Goal: Task Accomplishment & Management: Use online tool/utility

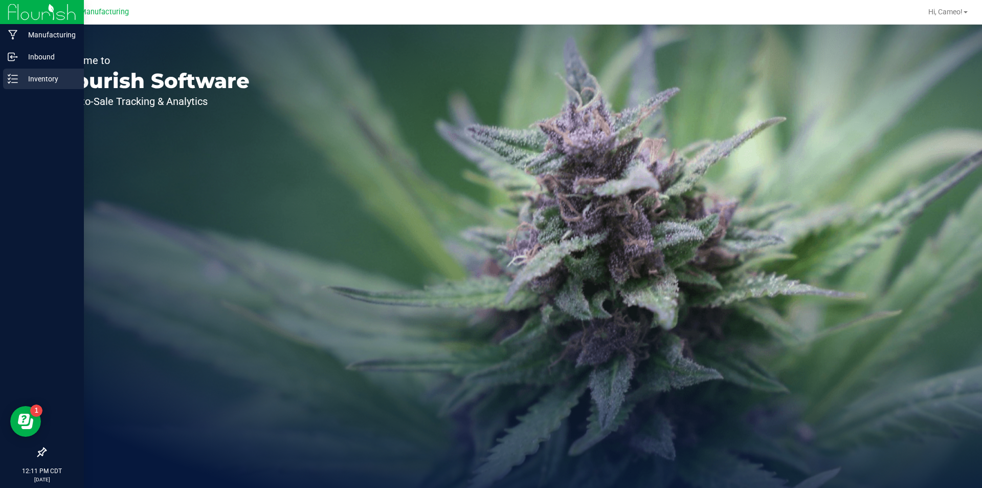
click at [26, 78] on p "Inventory" at bounding box center [48, 79] width 61 height 12
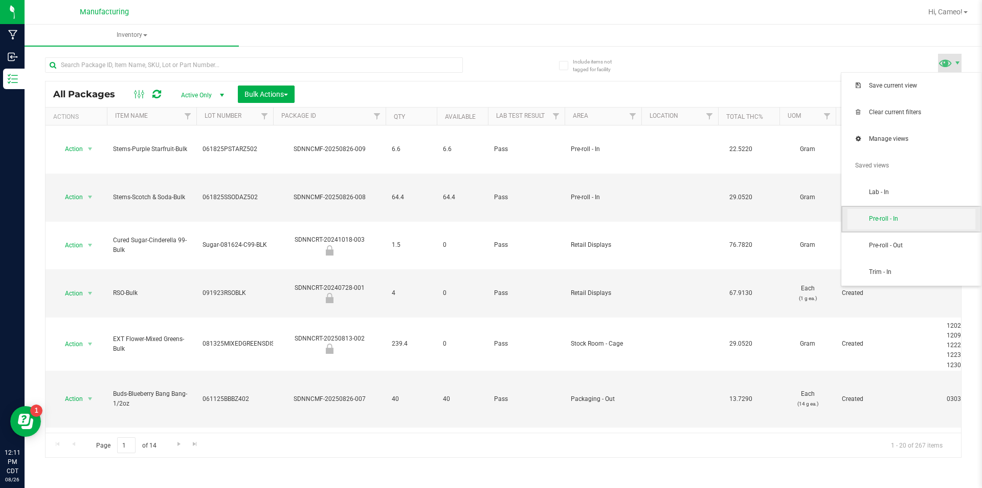
click at [880, 215] on span "Pre-roll - In" at bounding box center [922, 218] width 106 height 9
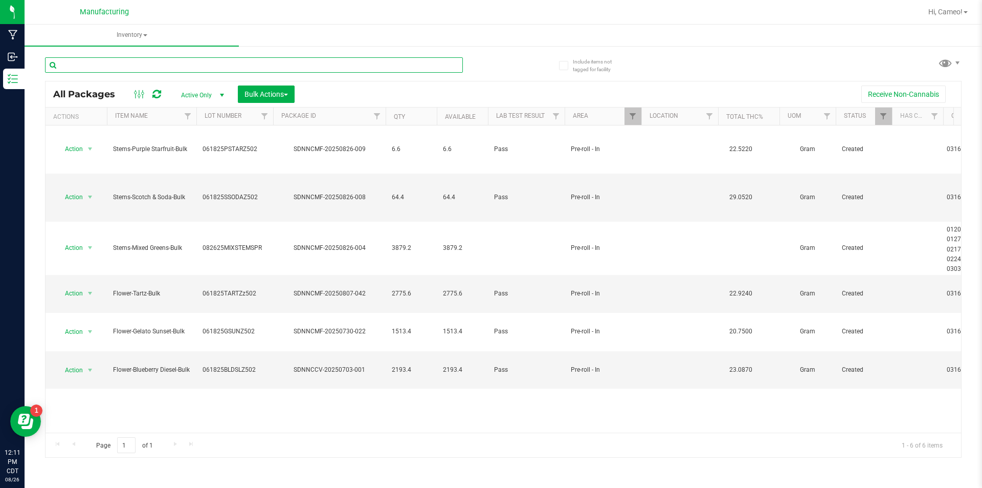
click at [168, 61] on input "text" at bounding box center [254, 64] width 418 height 15
click at [255, 90] on span "Bulk Actions" at bounding box center [266, 94] width 43 height 8
click at [260, 116] on span "Add to manufacturing run" at bounding box center [282, 117] width 77 height 8
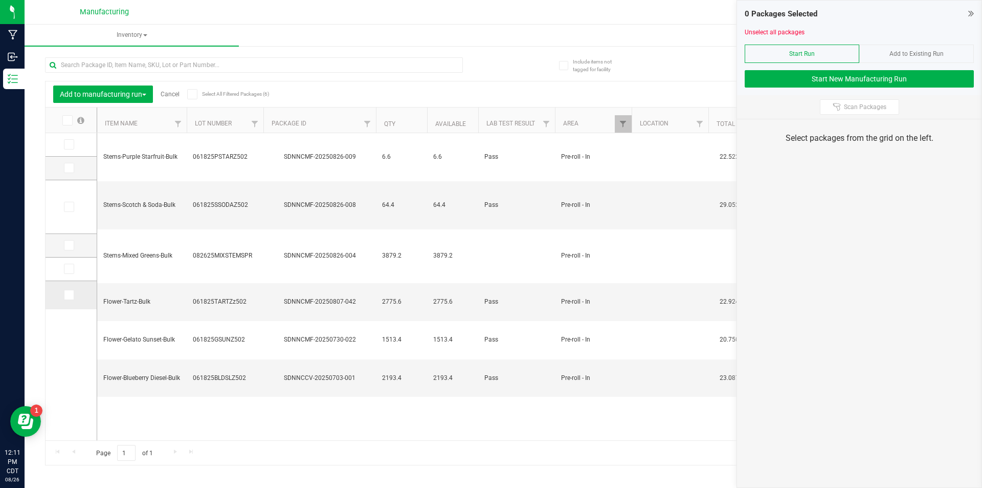
click at [72, 298] on span at bounding box center [69, 295] width 10 height 10
click at [0, 0] on input "checkbox" at bounding box center [0, 0] width 0 height 0
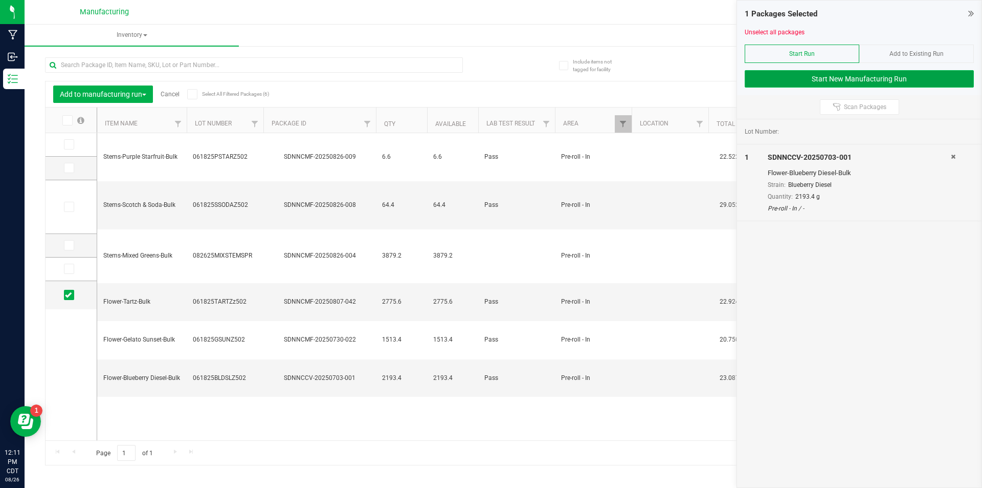
click at [939, 79] on button "Start New Manufacturing Run" at bounding box center [859, 78] width 229 height 17
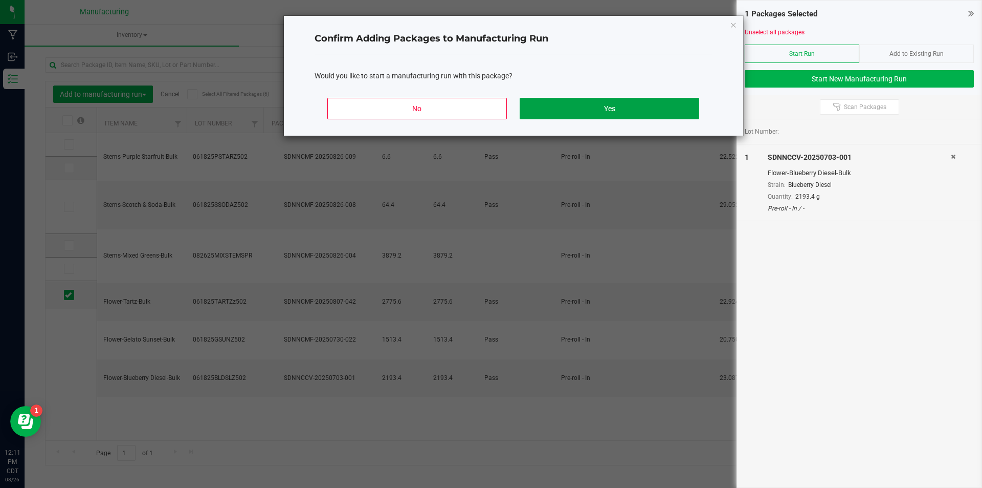
click at [564, 105] on button "Yes" at bounding box center [609, 108] width 179 height 21
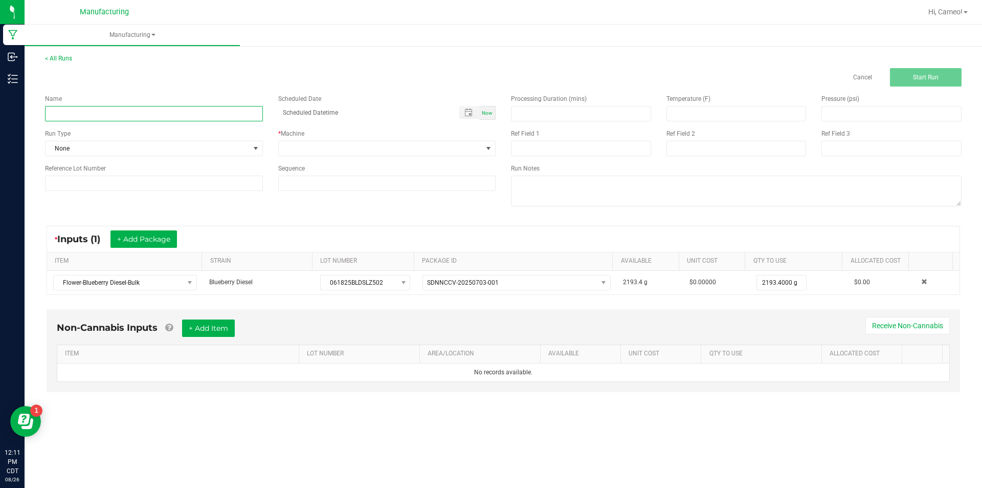
click at [185, 118] on input at bounding box center [154, 113] width 218 height 15
type input "082625 - Blueberry Diesel"
click at [485, 112] on span "Now" at bounding box center [487, 113] width 11 height 6
type input "[DATE] 12:11 PM"
click at [455, 147] on span at bounding box center [381, 148] width 204 height 14
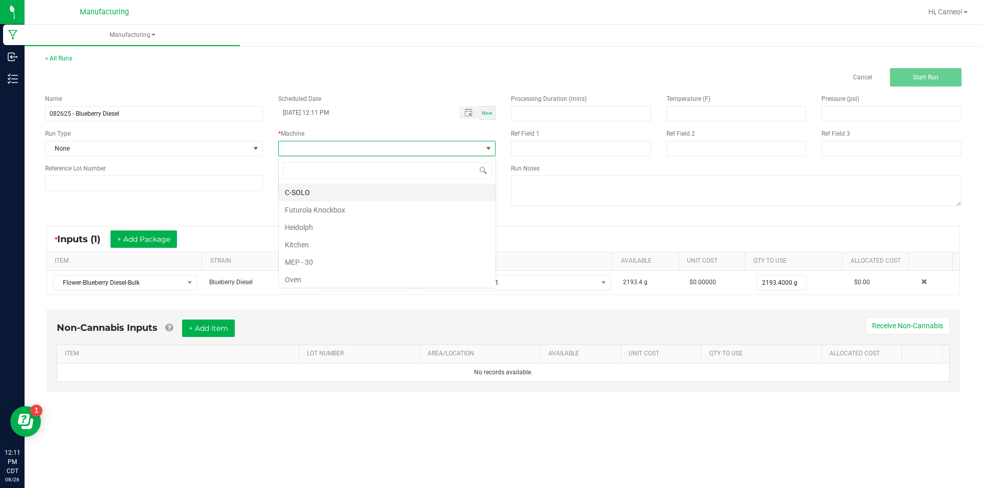
scroll to position [15, 217]
click at [339, 210] on li "Futurola Knockbox" at bounding box center [387, 209] width 217 height 17
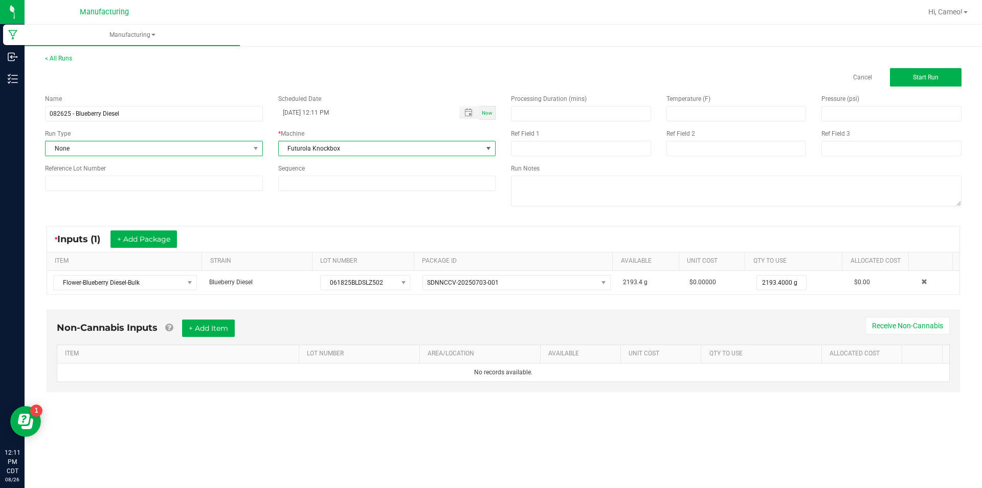
click at [237, 148] on span "None" at bounding box center [148, 148] width 204 height 14
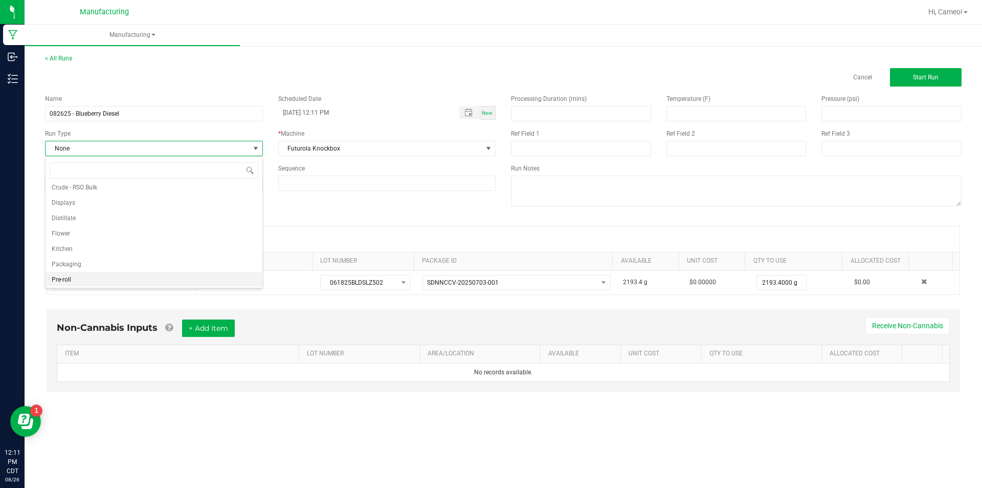
scroll to position [51, 0]
click at [111, 280] on li "Pre-roll" at bounding box center [154, 278] width 217 height 15
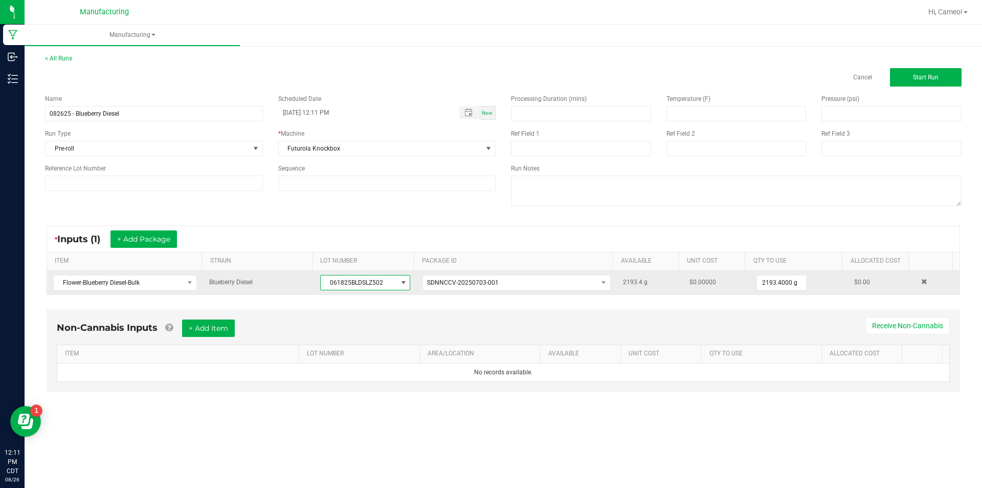
click at [349, 283] on span "061825BLDSLZ502" at bounding box center [359, 282] width 76 height 14
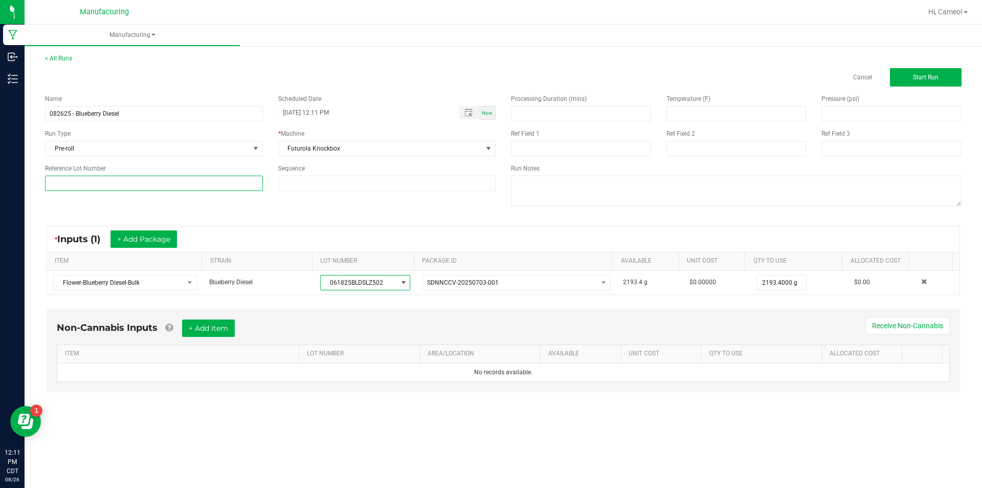
click at [181, 188] on input at bounding box center [154, 182] width 218 height 15
paste input "061825BLDSLZ502"
type input "061825BLDSLZ502"
click at [935, 80] on span "Start Run" at bounding box center [926, 77] width 26 height 7
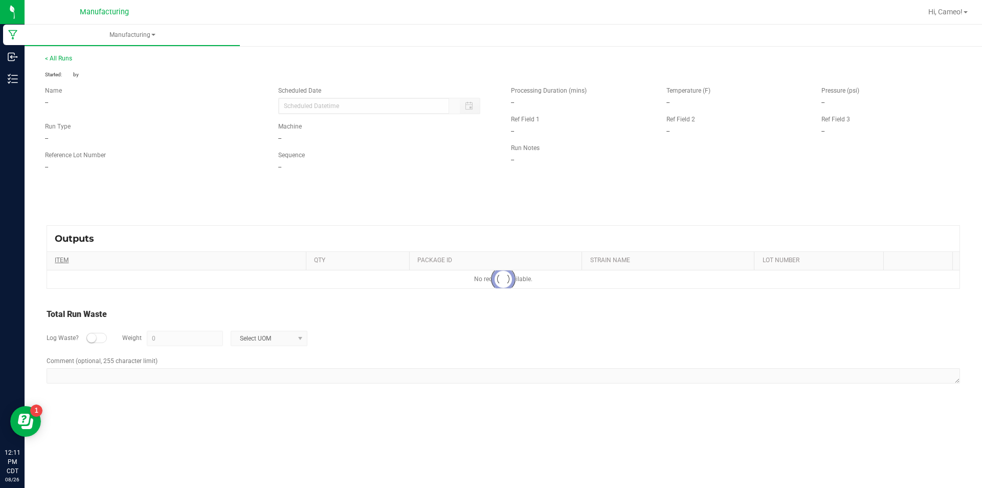
type input "[DATE] 12:11 PM"
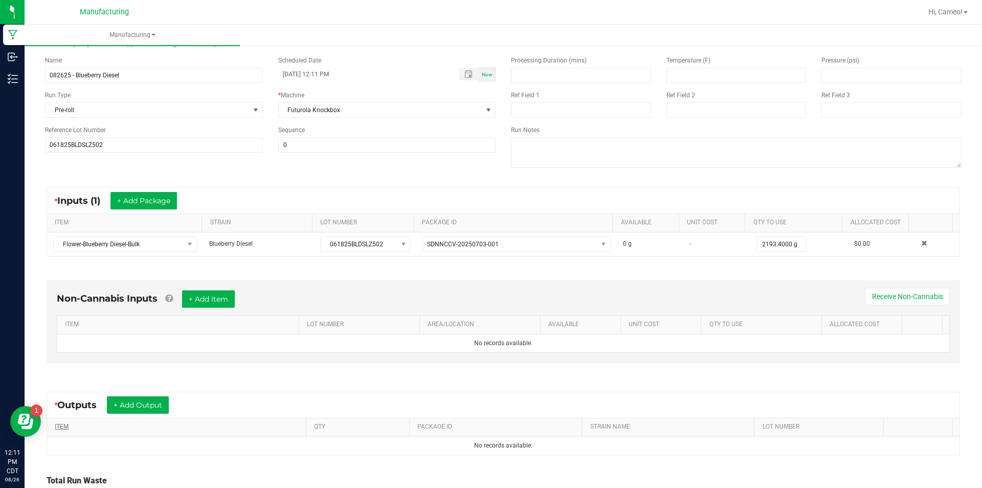
scroll to position [136, 0]
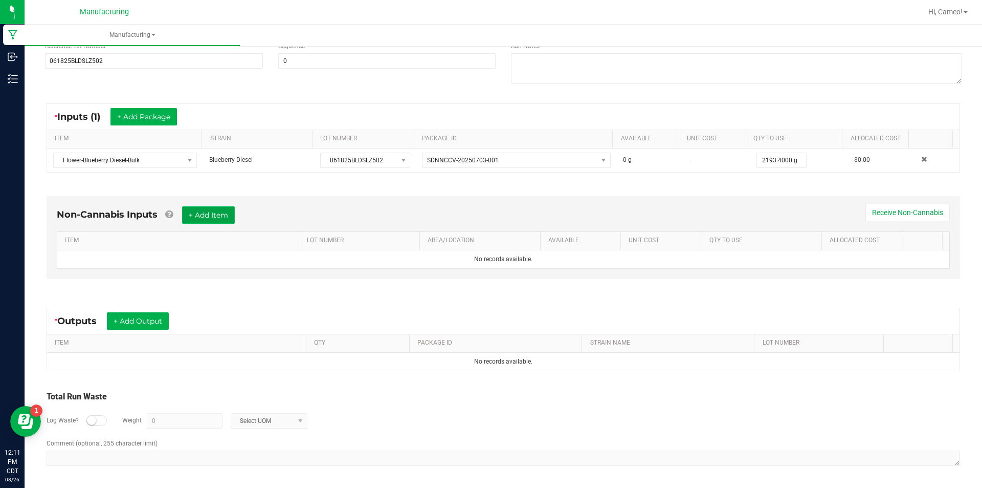
click at [218, 219] on button "+ Add Item" at bounding box center [208, 214] width 53 height 17
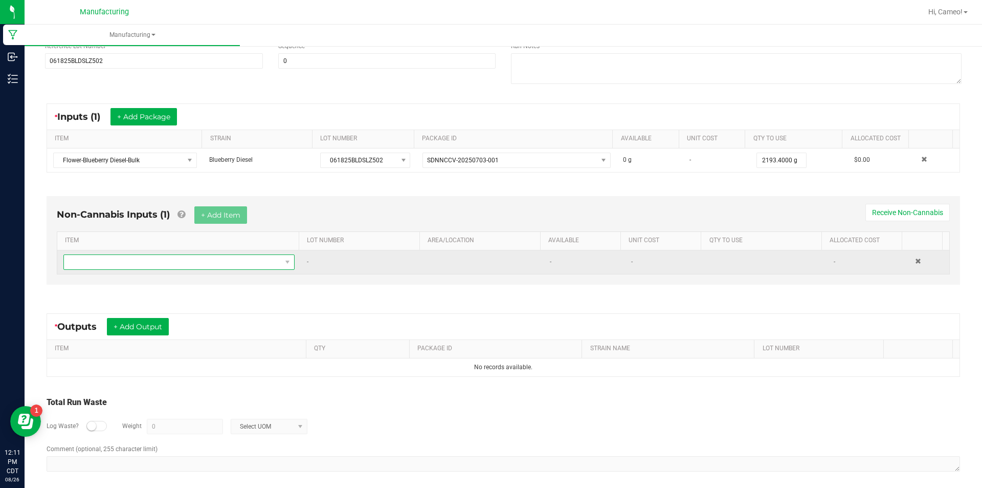
click at [212, 259] on span "NO DATA FOUND" at bounding box center [172, 262] width 217 height 14
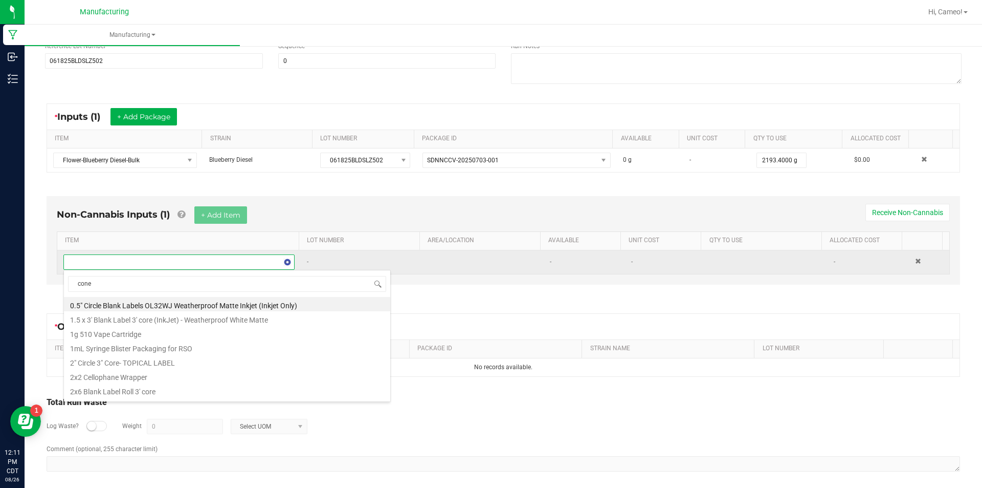
type input "cones"
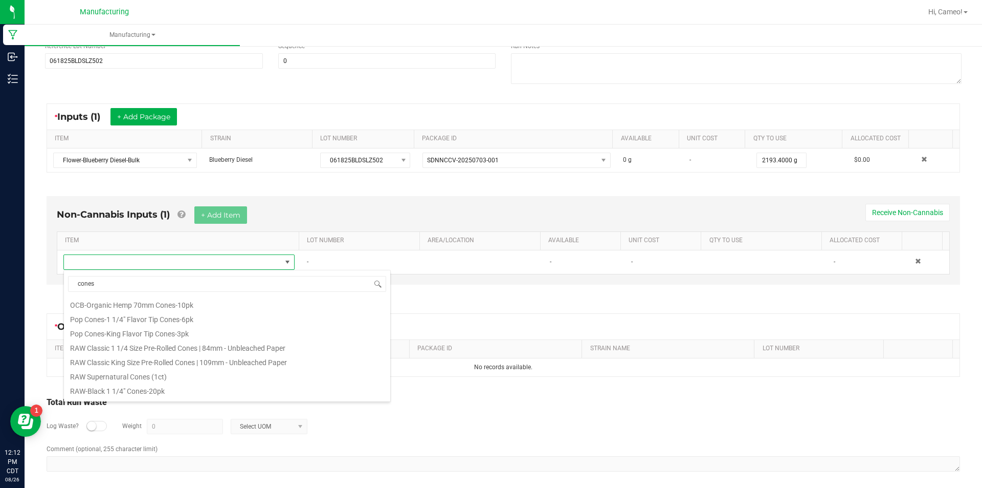
scroll to position [460, 0]
click at [201, 343] on li "RAW Classic 1 1/4 Size Pre-Rolled Cones | 84mm - Unbleached Paper" at bounding box center [227, 345] width 326 height 14
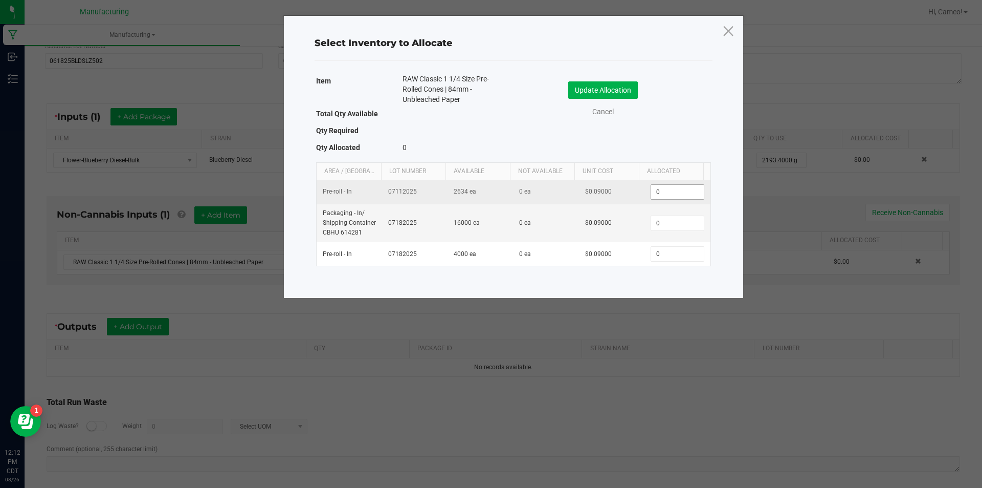
click at [655, 194] on input "0" at bounding box center [677, 192] width 52 height 14
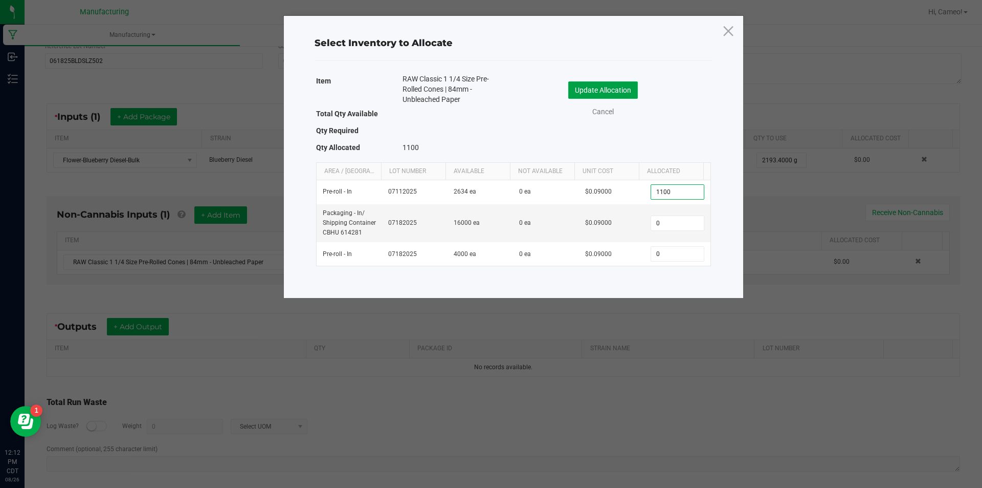
type input "1,100"
click at [616, 89] on button "Update Allocation" at bounding box center [603, 89] width 70 height 17
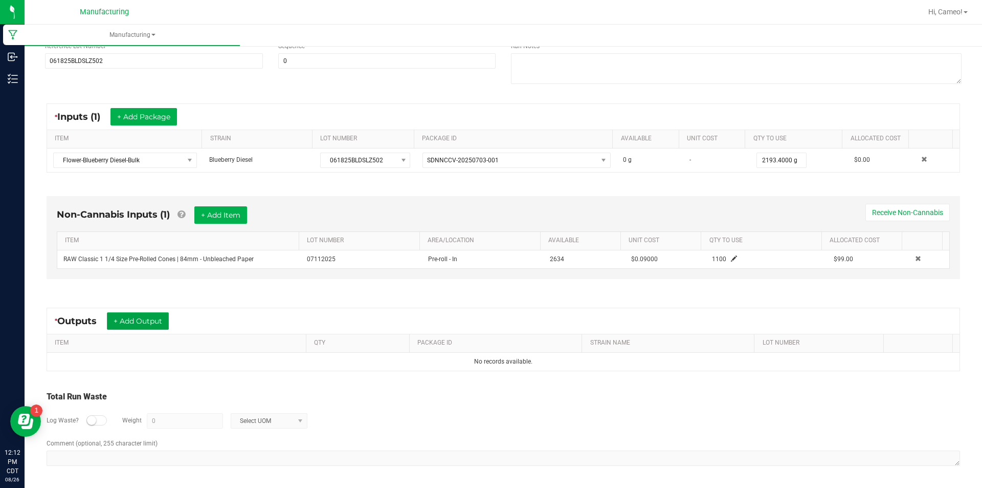
click at [156, 318] on button "+ Add Output" at bounding box center [138, 320] width 62 height 17
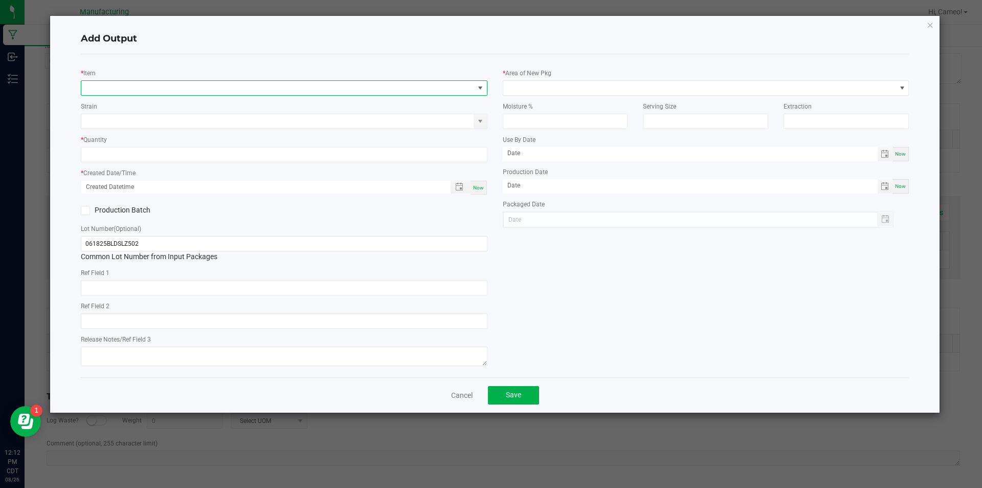
click at [207, 83] on span "NO DATA FOUND" at bounding box center [277, 88] width 393 height 14
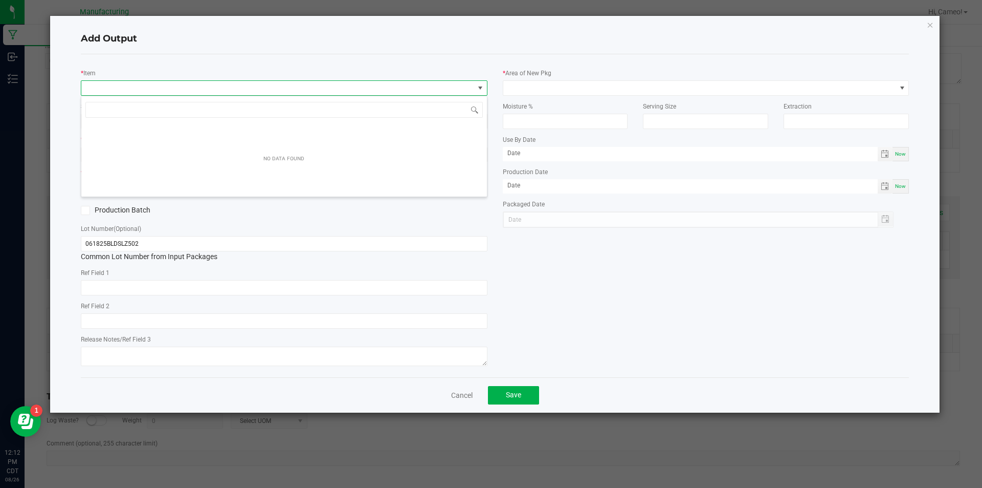
scroll to position [15, 407]
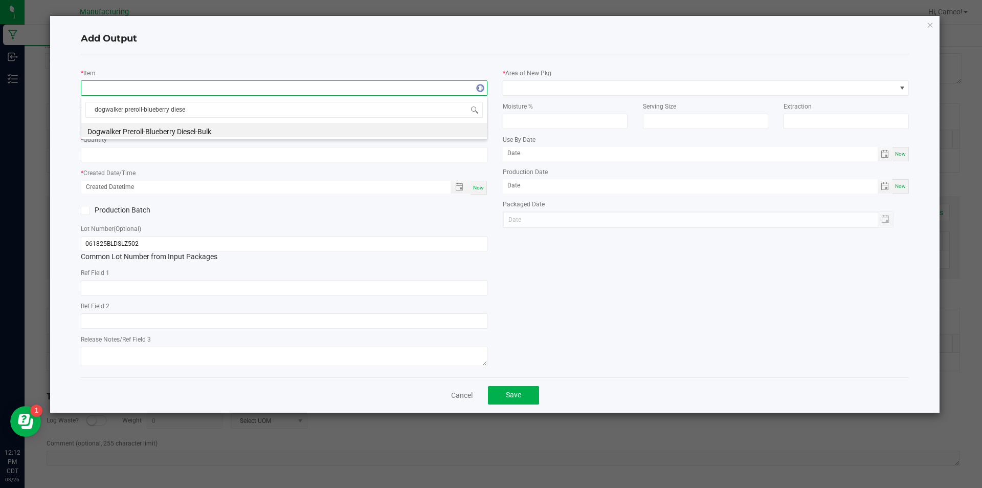
type input "dogwalker preroll-blueberry diesel"
click at [199, 125] on li "Dogwalker Preroll-Blueberry Diesel-Bulk" at bounding box center [284, 130] width 406 height 14
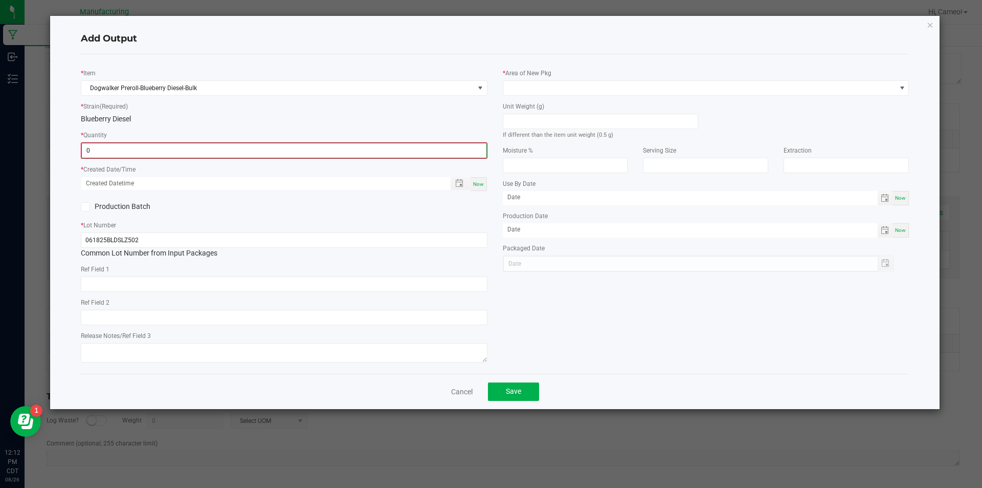
click at [189, 149] on input "0" at bounding box center [284, 150] width 405 height 14
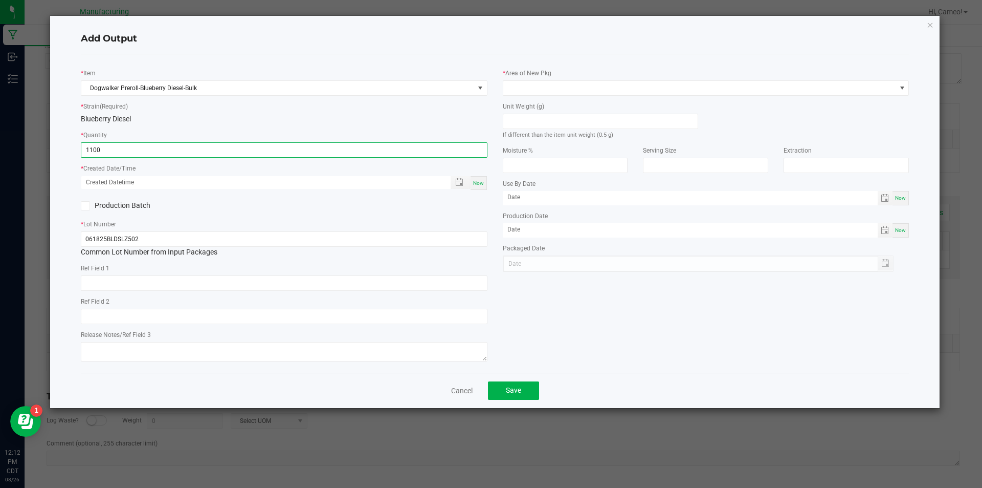
type input "1100 ea"
click at [476, 180] on span "Now" at bounding box center [478, 183] width 11 height 6
type input "[DATE] 12:12 PM"
type input "[DATE]"
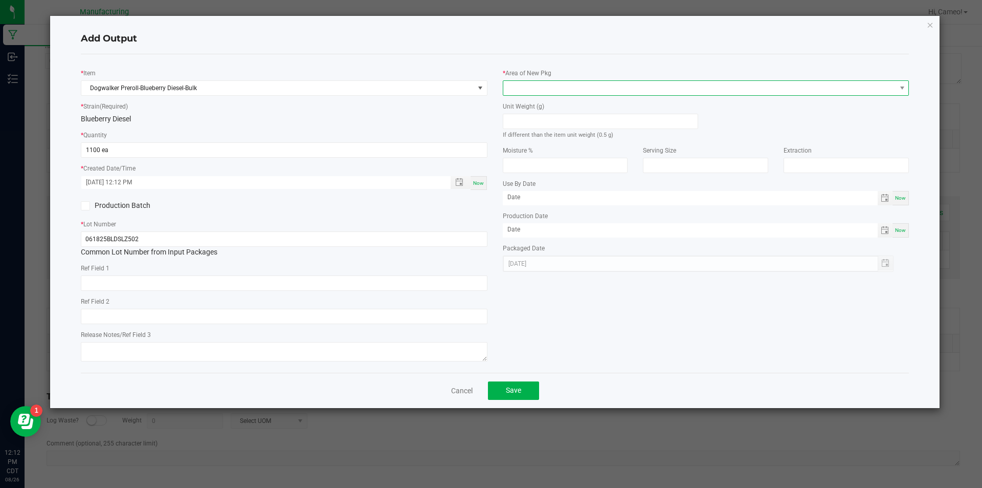
click at [575, 95] on span at bounding box center [699, 88] width 393 height 14
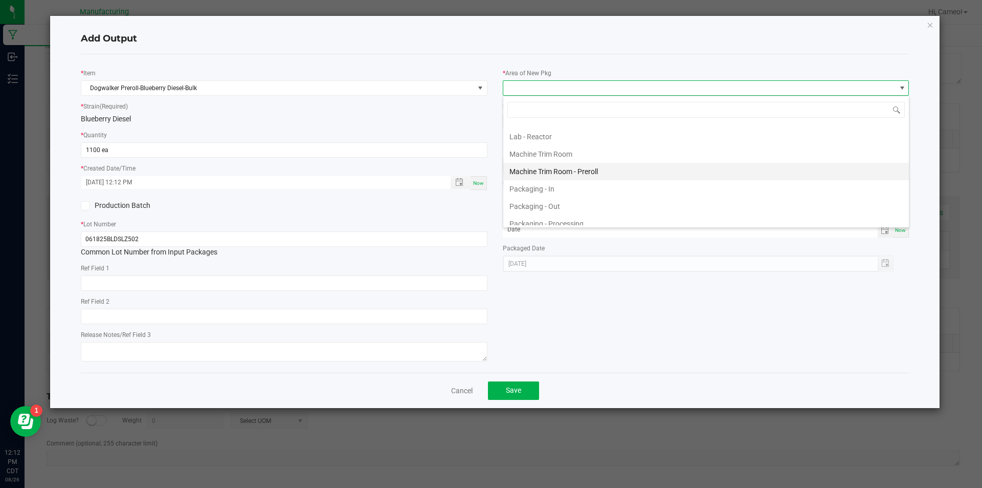
scroll to position [307, 0]
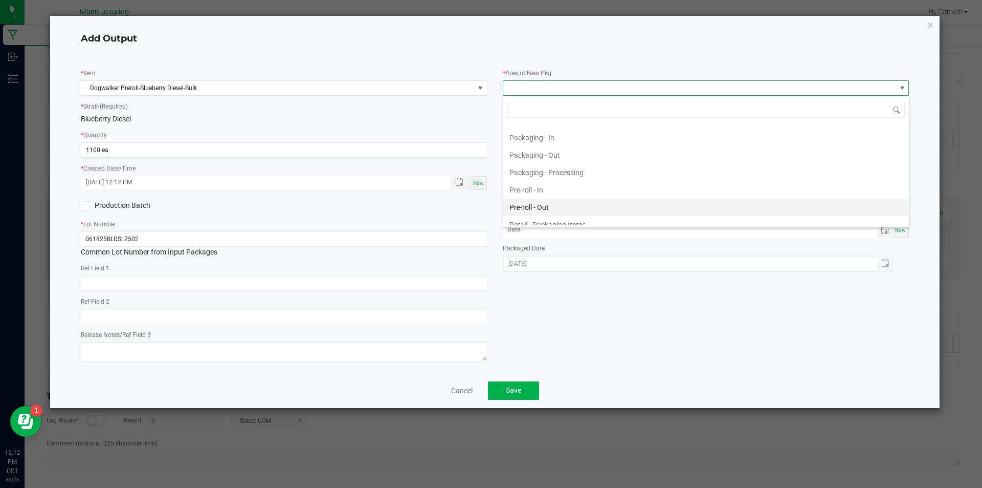
click at [555, 202] on li "Pre-roll - Out" at bounding box center [706, 207] width 406 height 17
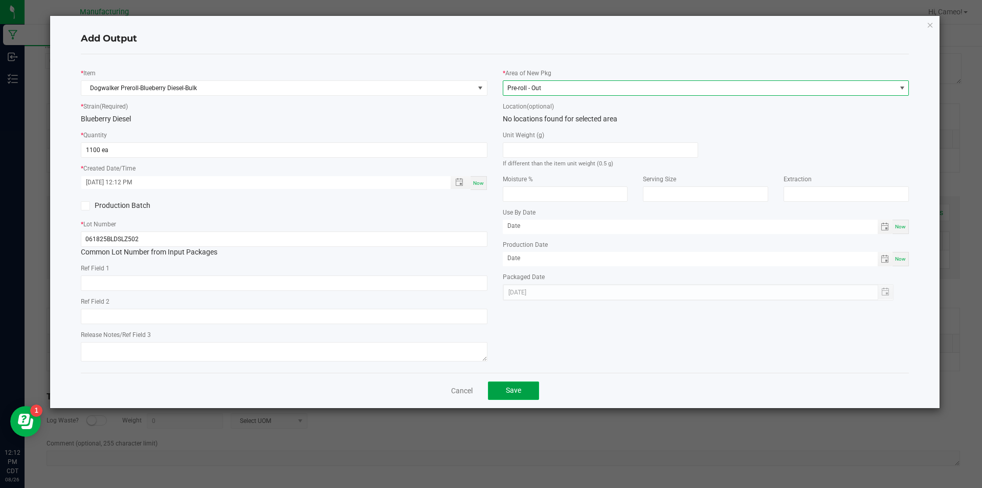
click at [516, 390] on span "Save" at bounding box center [513, 390] width 15 height 8
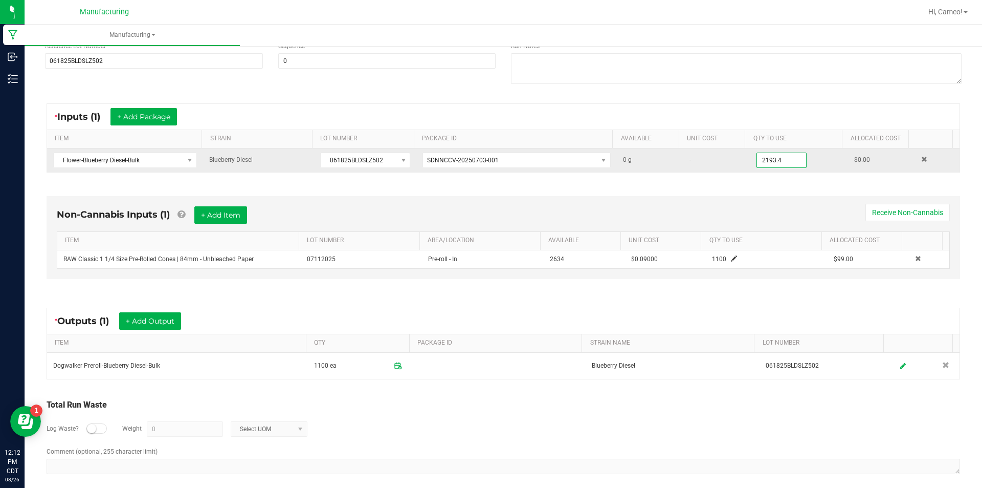
click at [759, 161] on input "2193.4" at bounding box center [781, 160] width 49 height 14
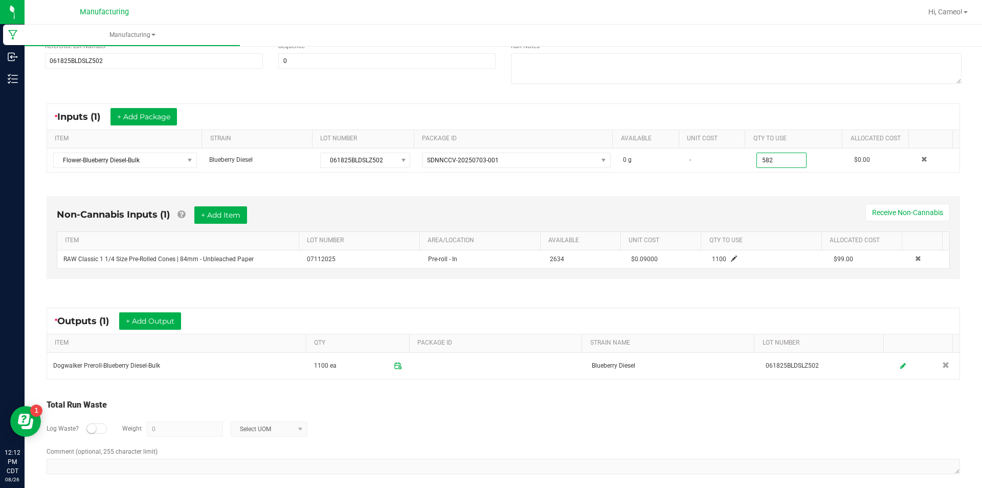
type input "582.0000 g"
click at [760, 172] on div "* Inputs (1) + Add Package ITEM STRAIN LOT NUMBER PACKAGE ID AVAILABLE Unit Cos…" at bounding box center [503, 137] width 932 height 87
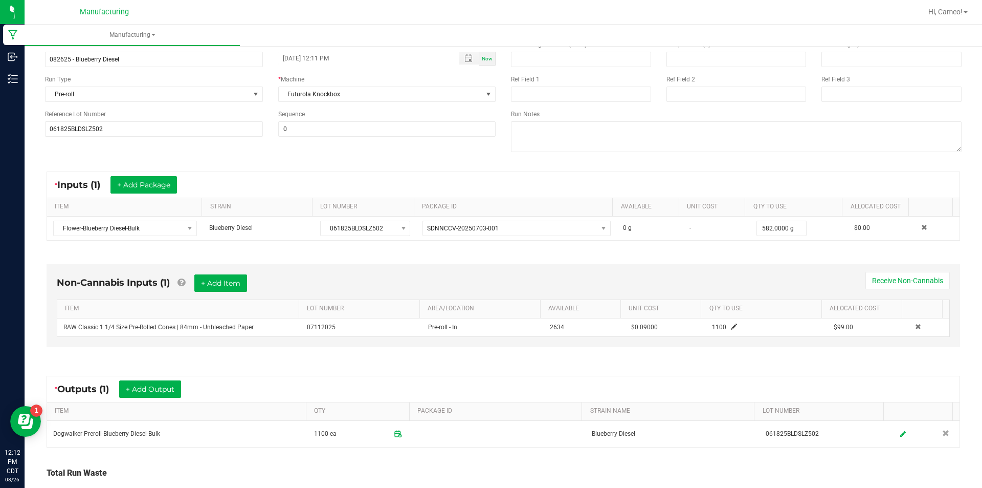
scroll to position [0, 0]
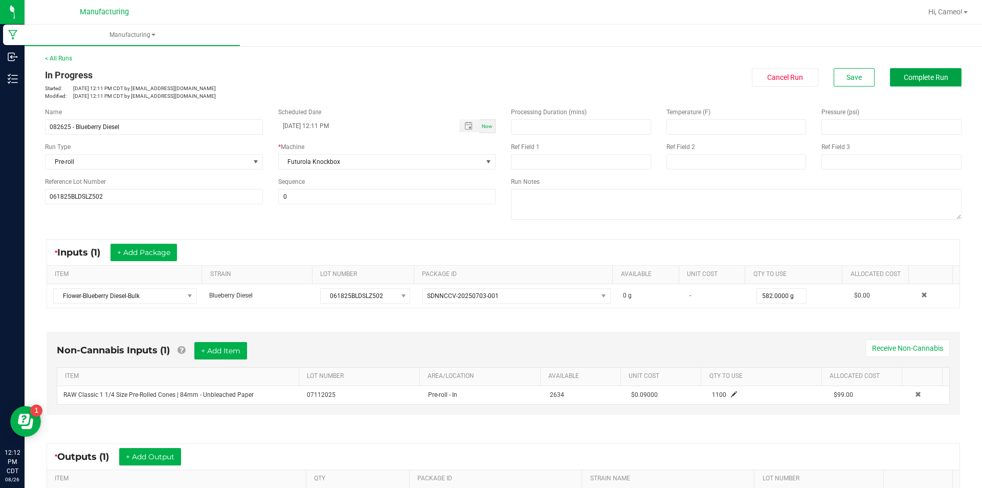
click at [928, 76] on span "Complete Run" at bounding box center [926, 77] width 45 height 8
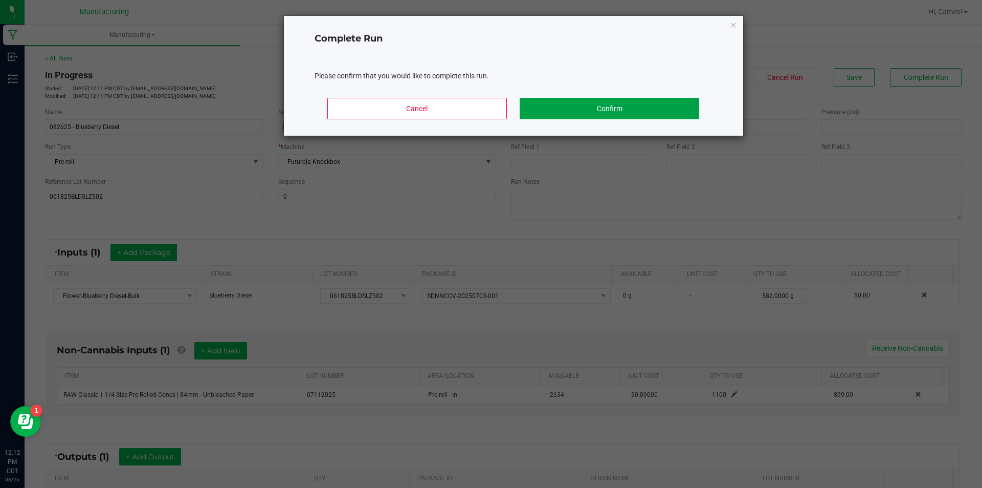
click at [630, 108] on button "Confirm" at bounding box center [609, 108] width 179 height 21
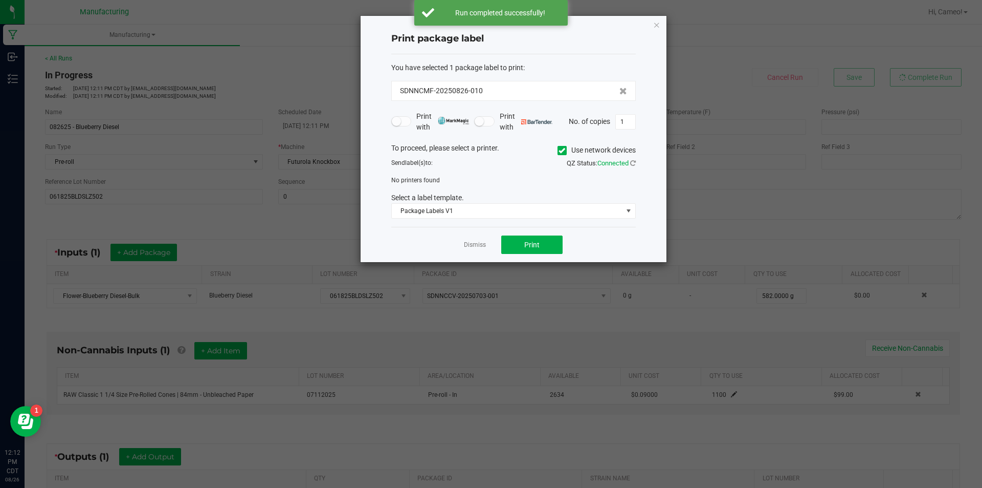
click at [561, 150] on icon at bounding box center [562, 150] width 7 height 0
click at [0, 0] on input "Use network devices" at bounding box center [0, 0] width 0 height 0
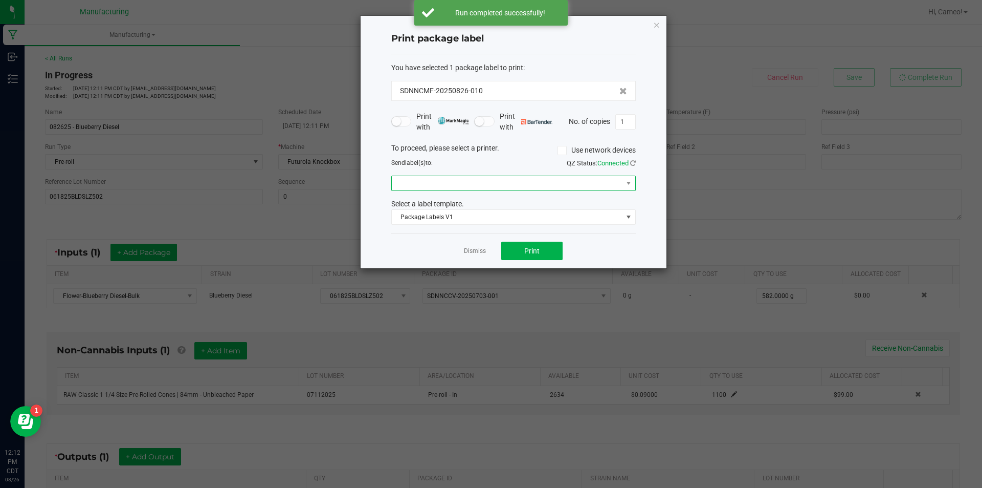
click at [539, 190] on span at bounding box center [507, 183] width 231 height 14
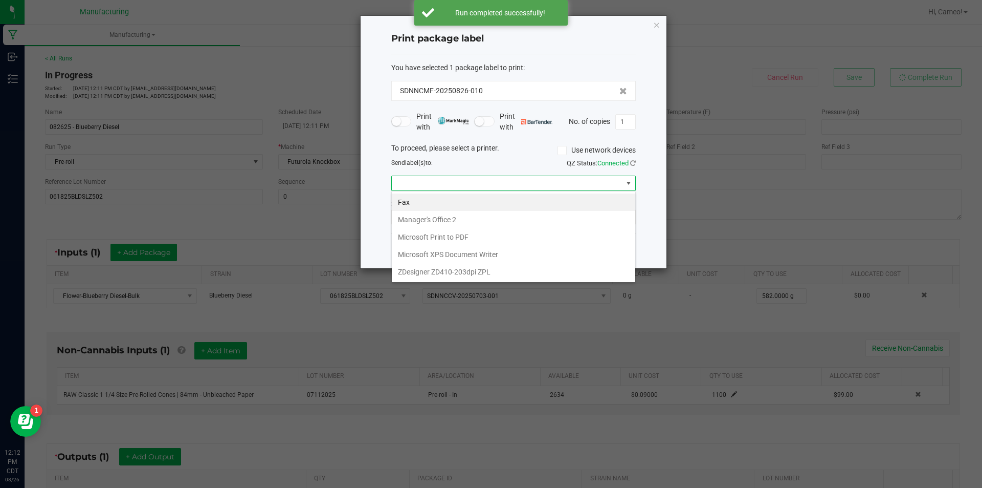
scroll to position [15, 245]
click at [481, 271] on ZPL "ZDesigner ZD410-203dpi ZPL" at bounding box center [514, 271] width 244 height 17
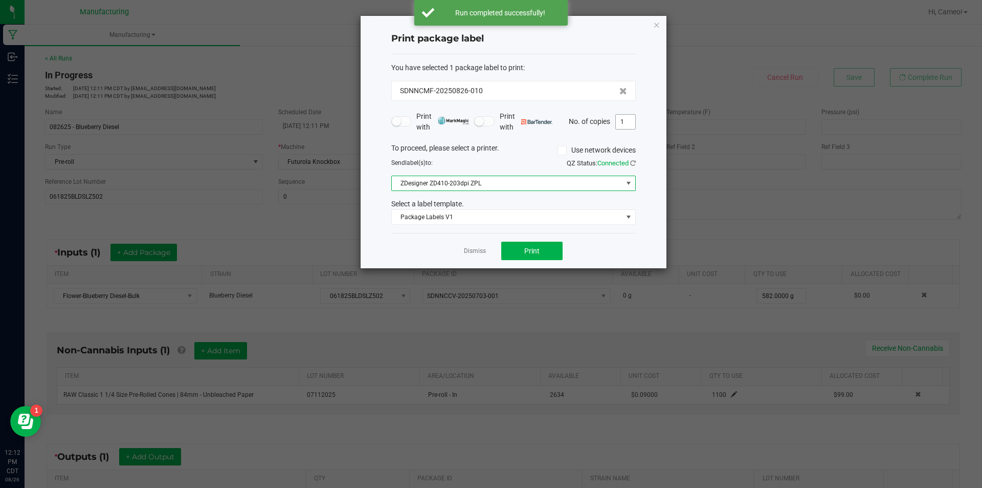
click at [625, 117] on input "1" at bounding box center [625, 122] width 19 height 14
type input "2"
click at [558, 250] on button "Print" at bounding box center [531, 251] width 61 height 18
click at [474, 249] on link "Dismiss" at bounding box center [475, 251] width 22 height 9
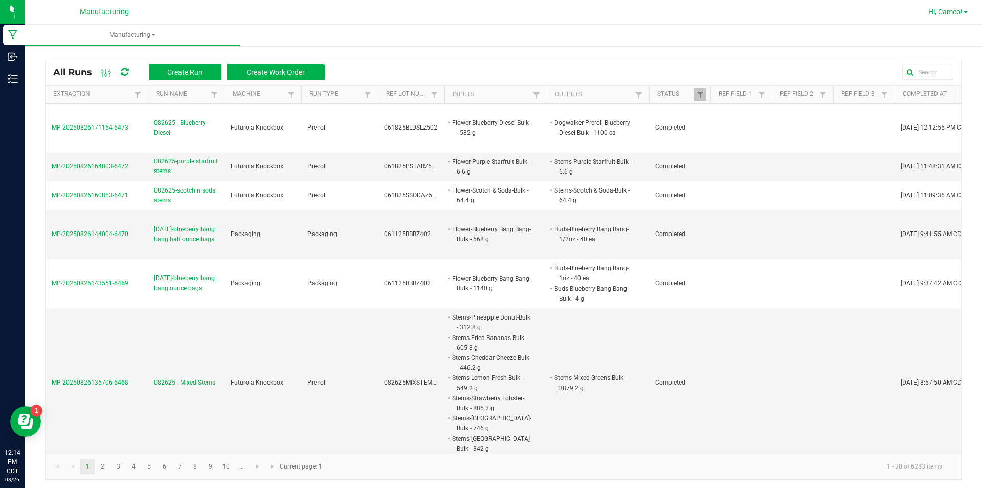
click at [932, 16] on link "Hi, Cameo!" at bounding box center [949, 12] width 48 height 11
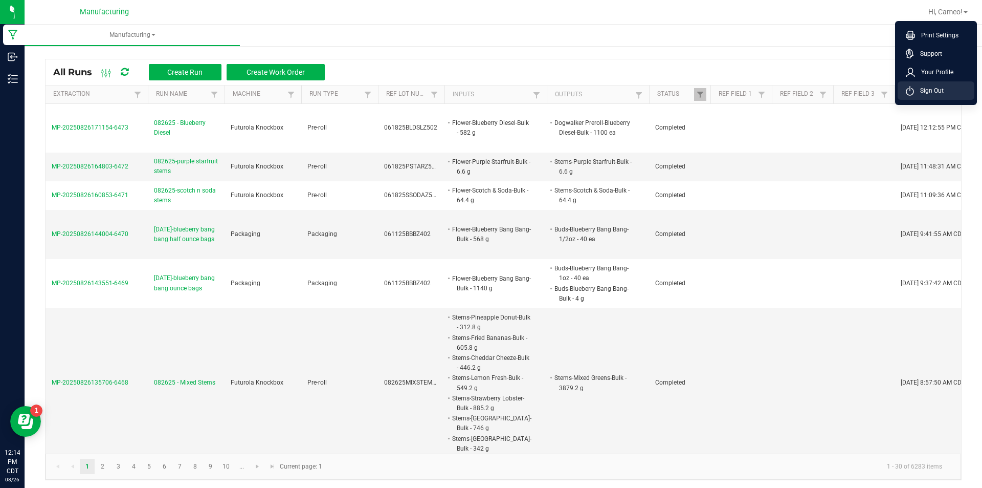
click at [935, 96] on li "Sign Out" at bounding box center [936, 90] width 77 height 18
